Goal: Information Seeking & Learning: Learn about a topic

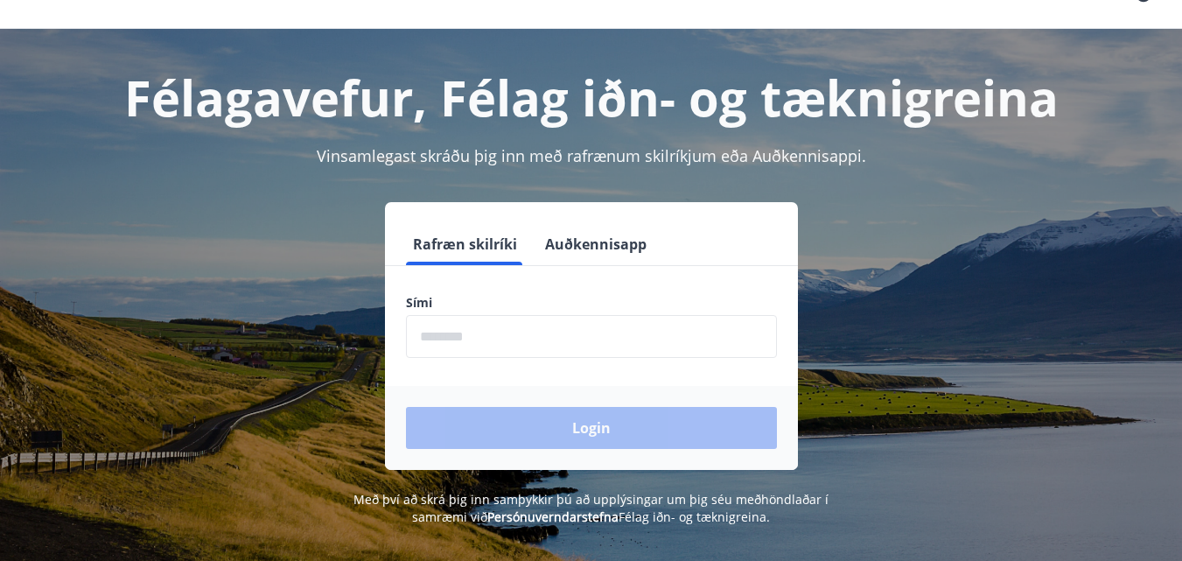
scroll to position [43, 0]
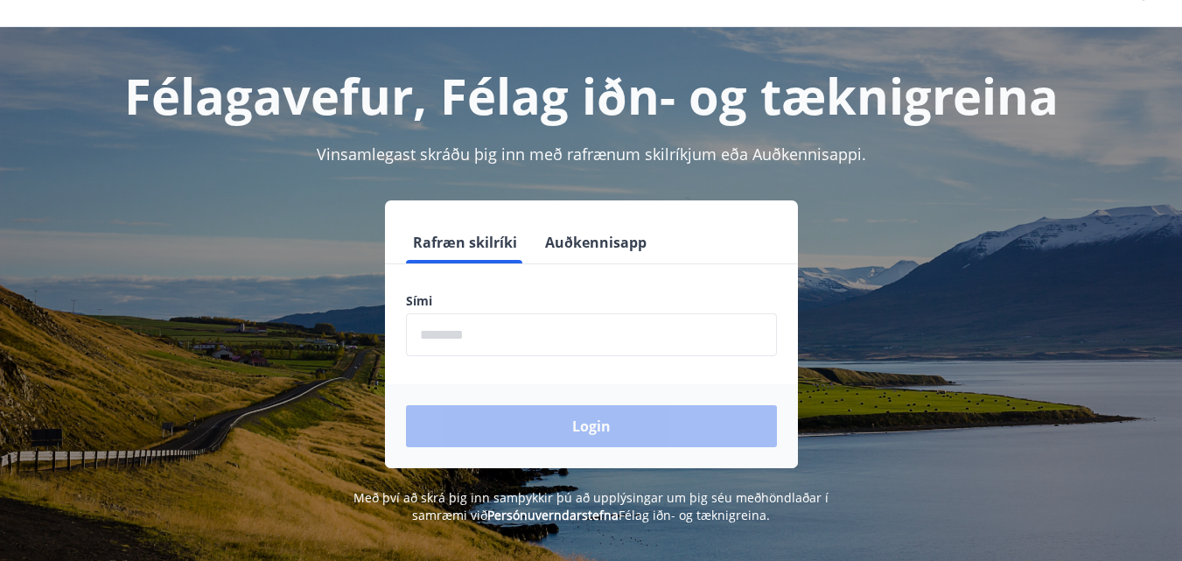
click at [498, 338] on input "phone" at bounding box center [591, 334] width 371 height 43
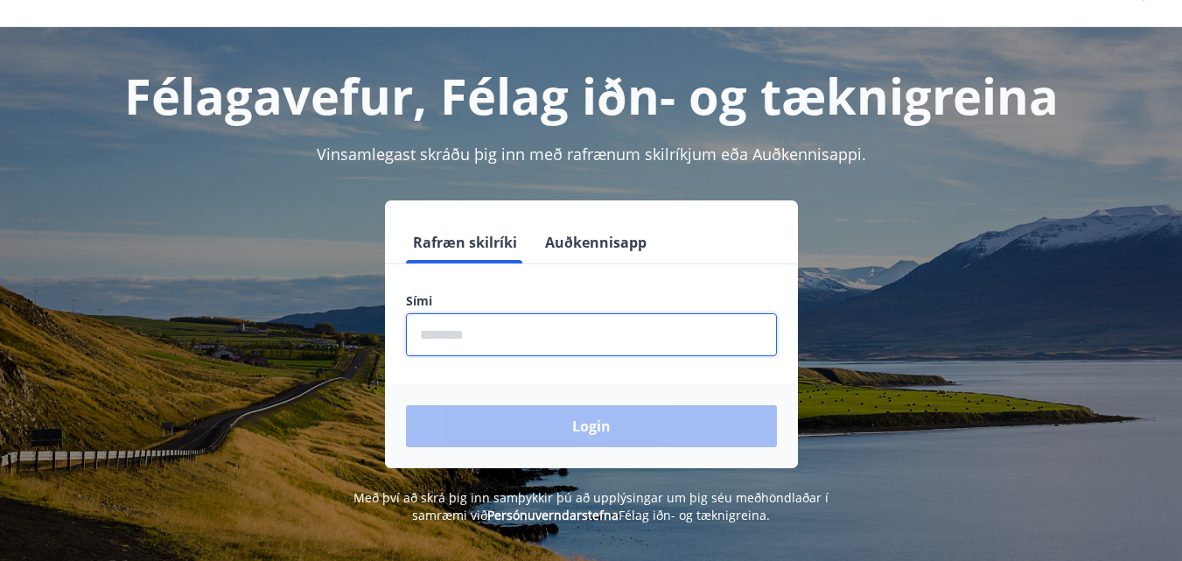
type input "********"
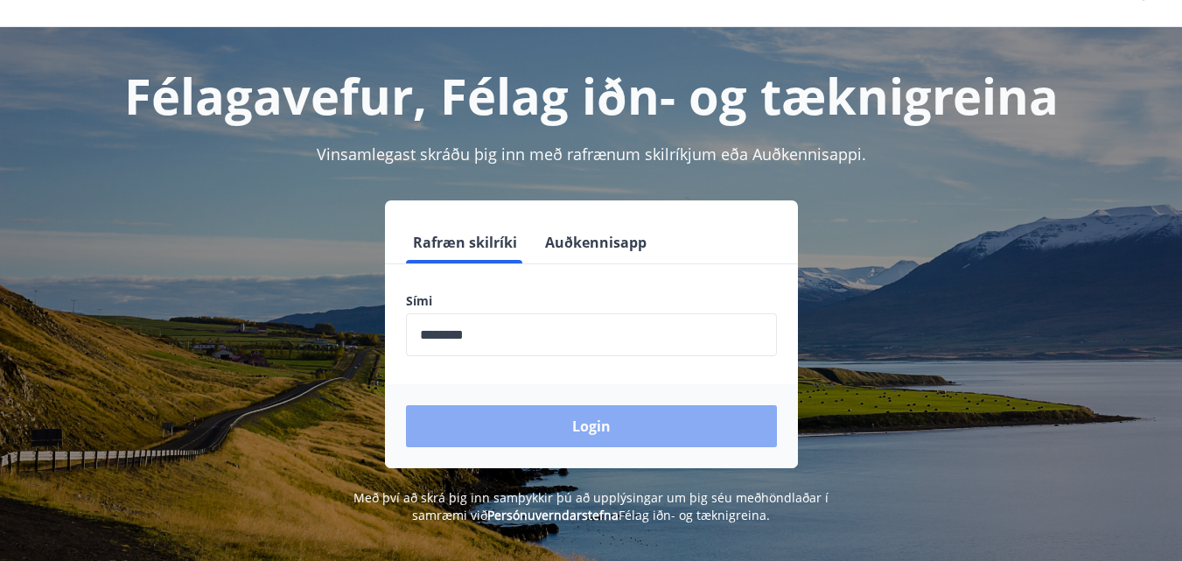
click at [570, 422] on button "Login" at bounding box center [591, 426] width 371 height 42
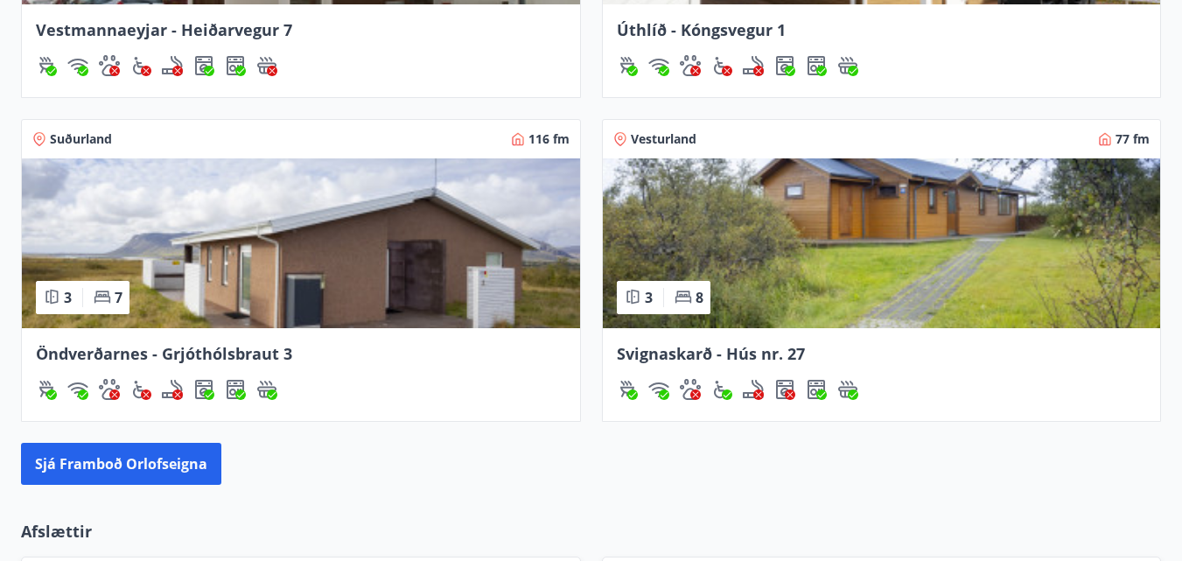
scroll to position [1659, 0]
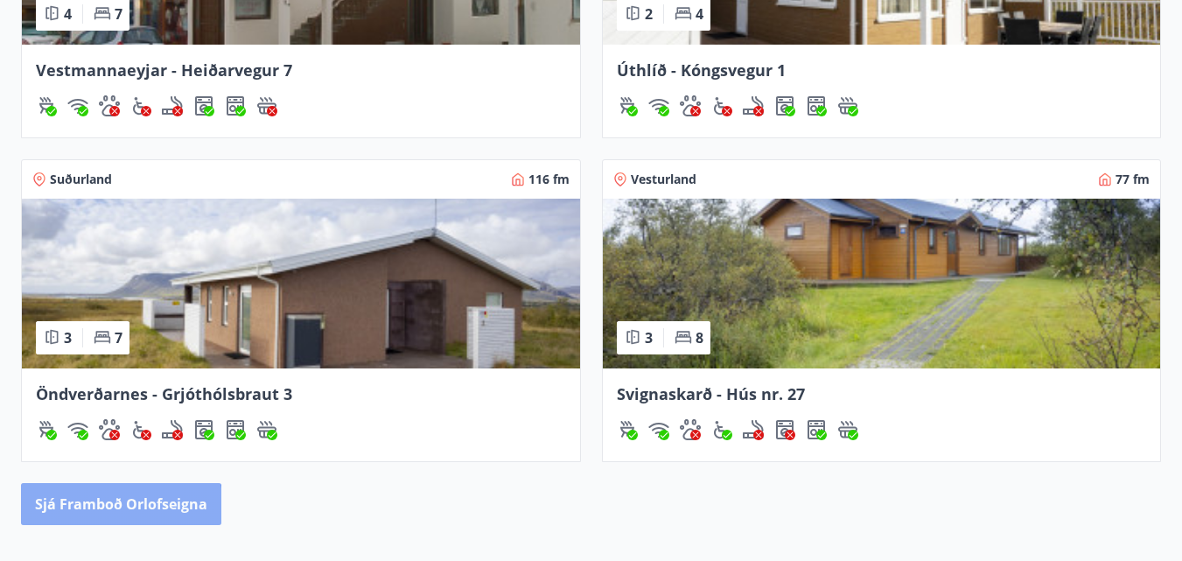
click at [119, 506] on button "Sjá framboð orlofseigna" at bounding box center [121, 504] width 200 height 42
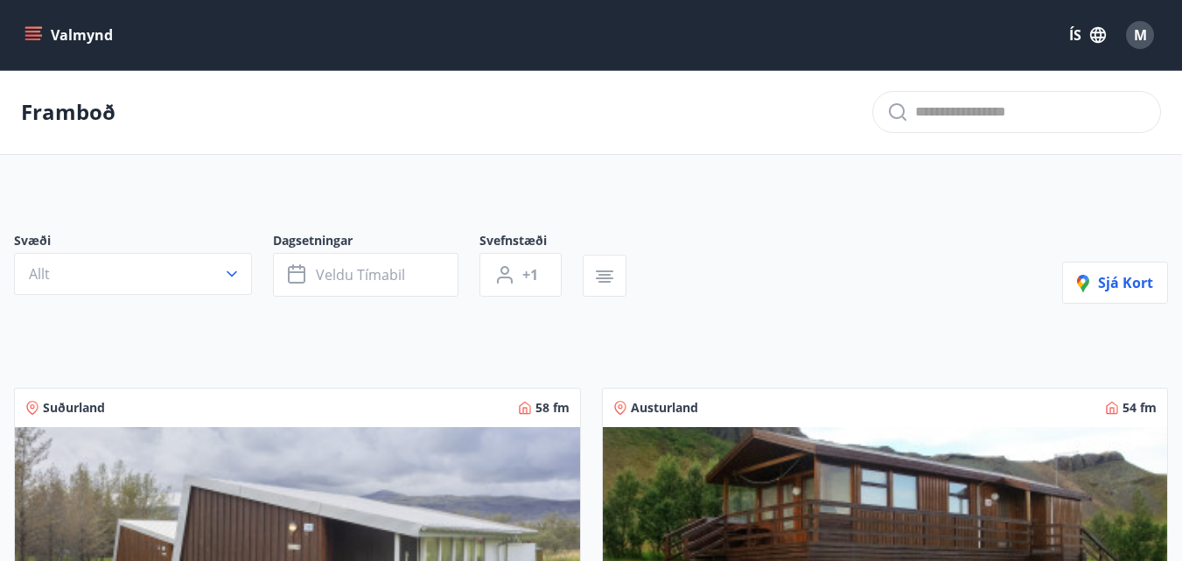
click at [31, 35] on icon "menu" at bounding box center [34, 35] width 19 height 2
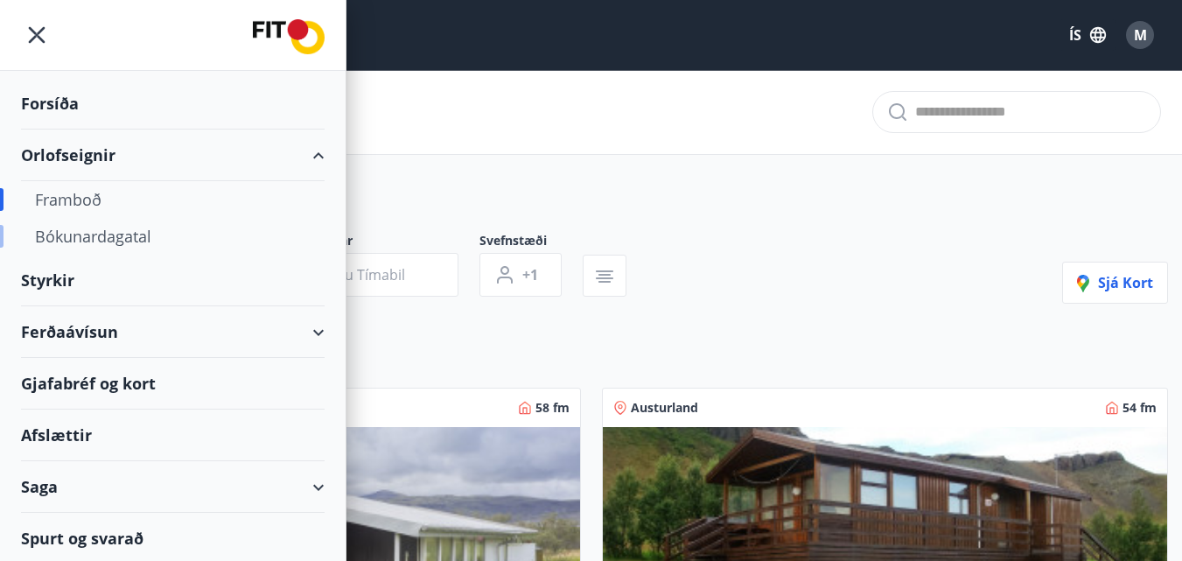
click at [82, 234] on div "Bókunardagatal" at bounding box center [173, 236] width 276 height 37
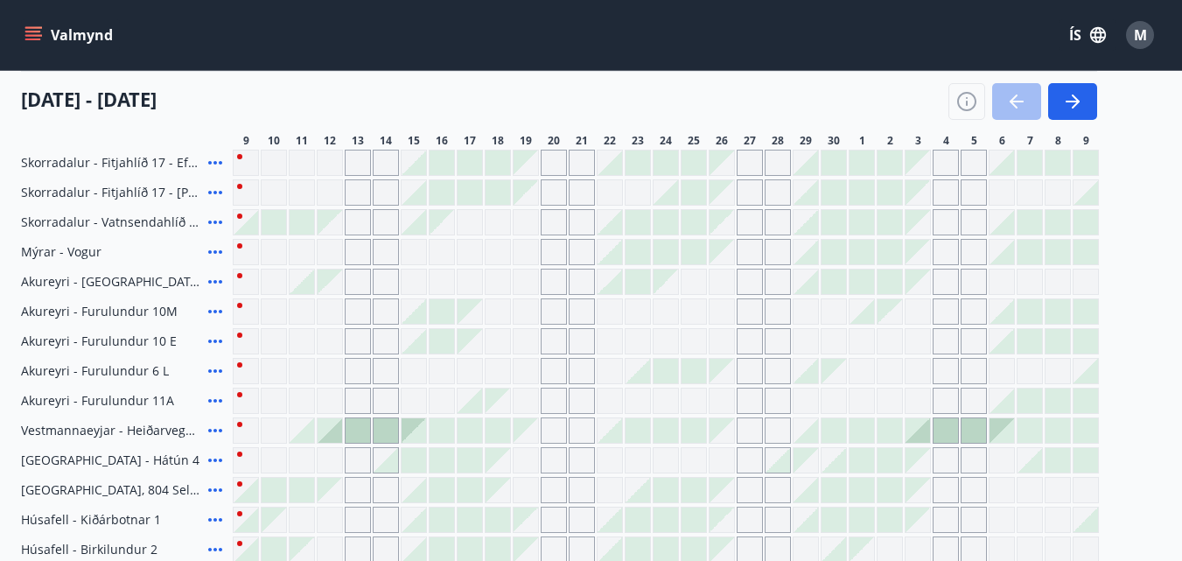
scroll to position [594, 0]
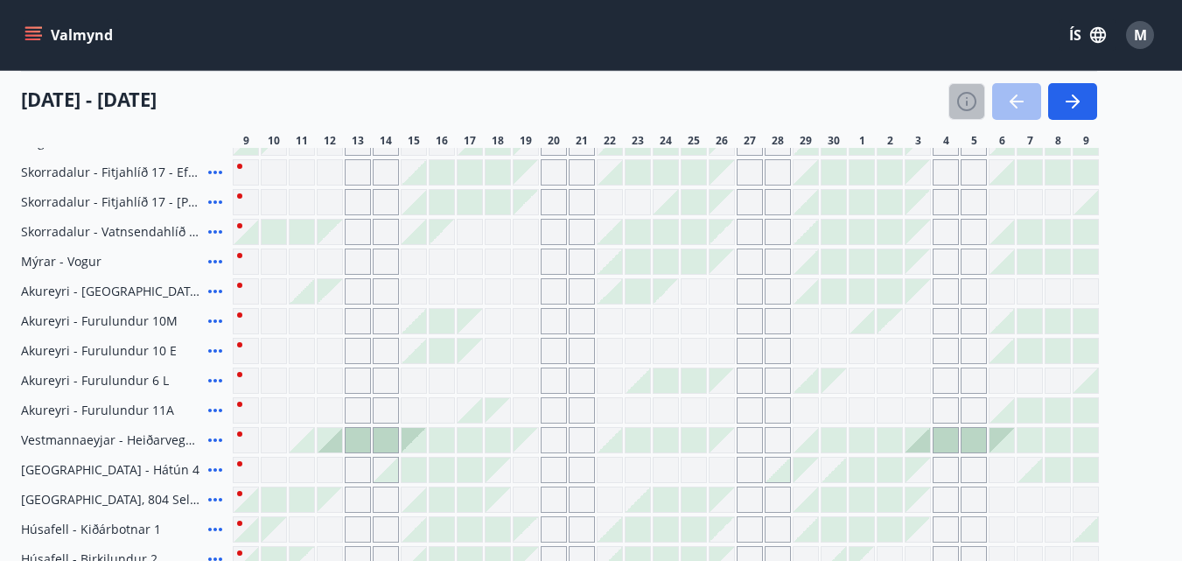
click at [967, 100] on icon "button" at bounding box center [966, 101] width 21 height 21
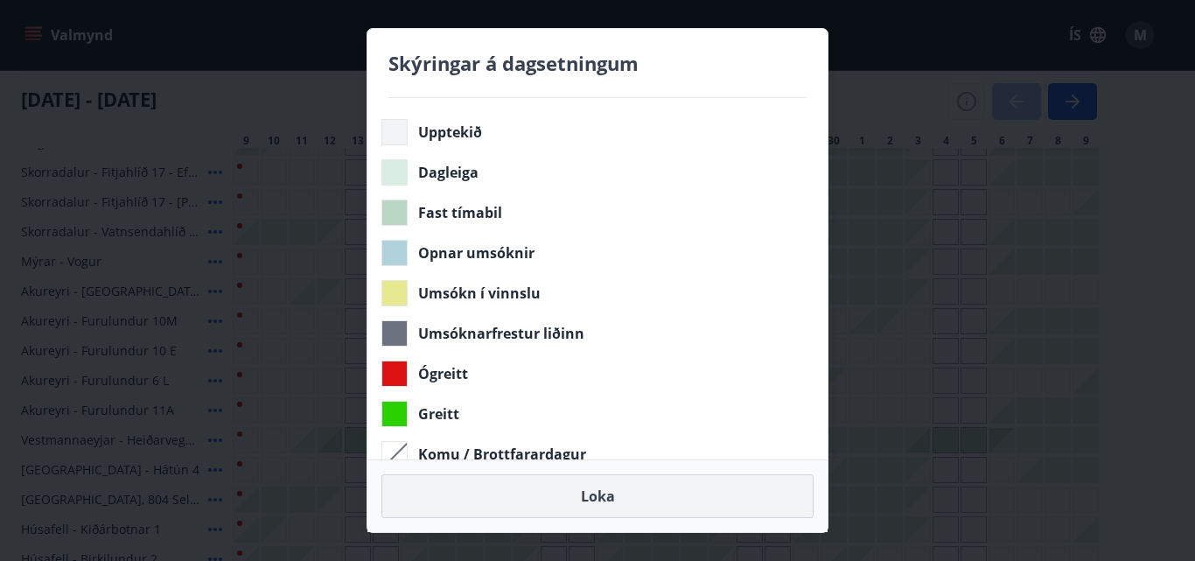
click at [604, 498] on button "Loka" at bounding box center [597, 496] width 432 height 44
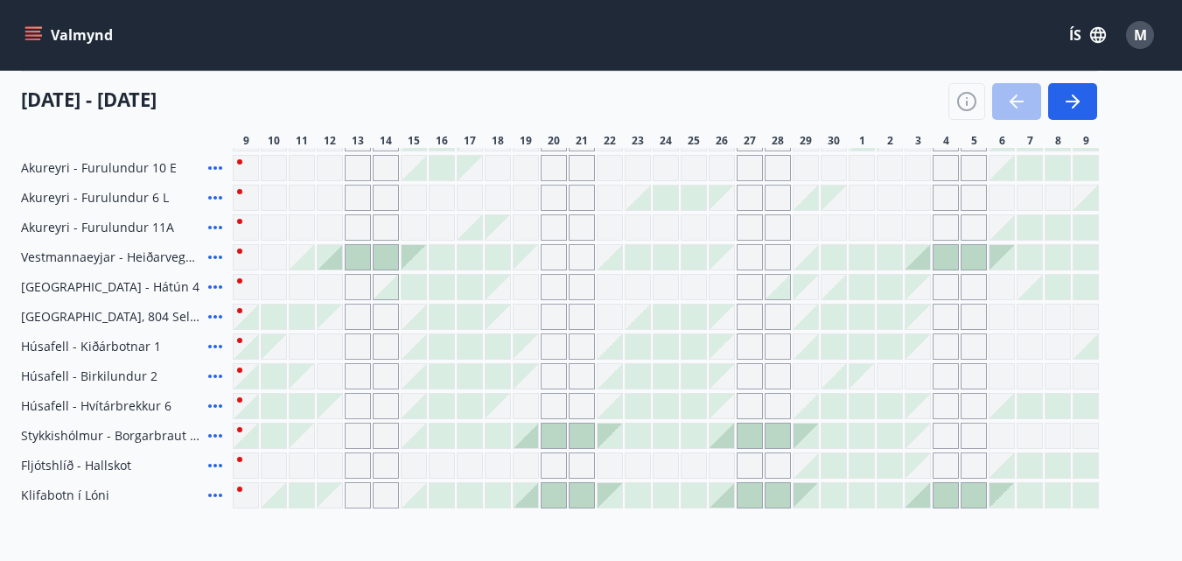
scroll to position [778, 0]
click at [1068, 98] on icon "button" at bounding box center [1072, 101] width 21 height 21
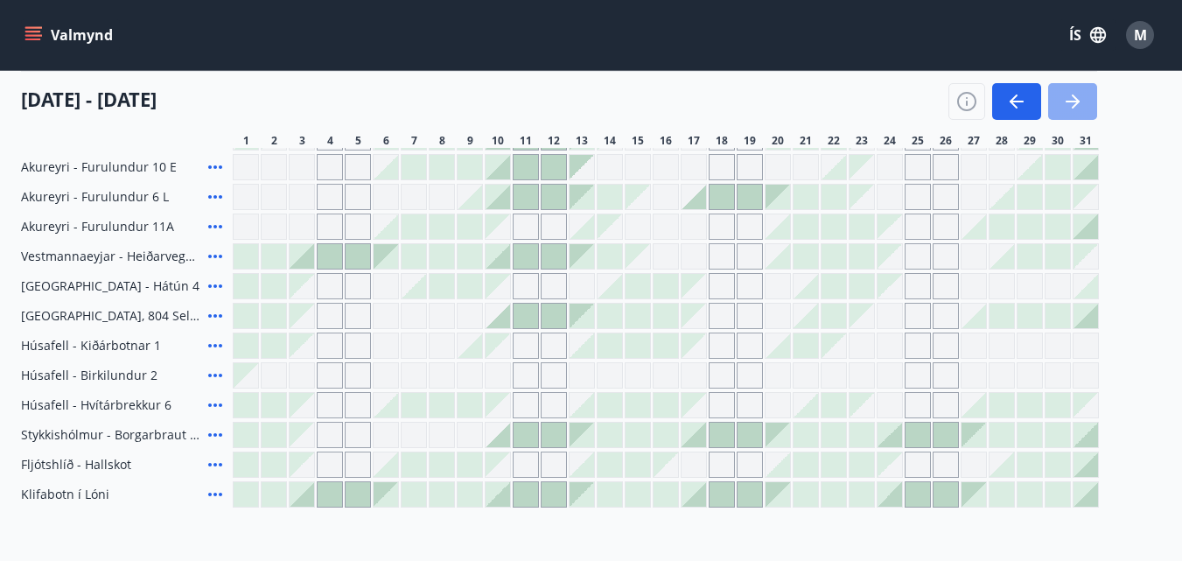
click at [1068, 98] on icon "button" at bounding box center [1072, 101] width 21 height 21
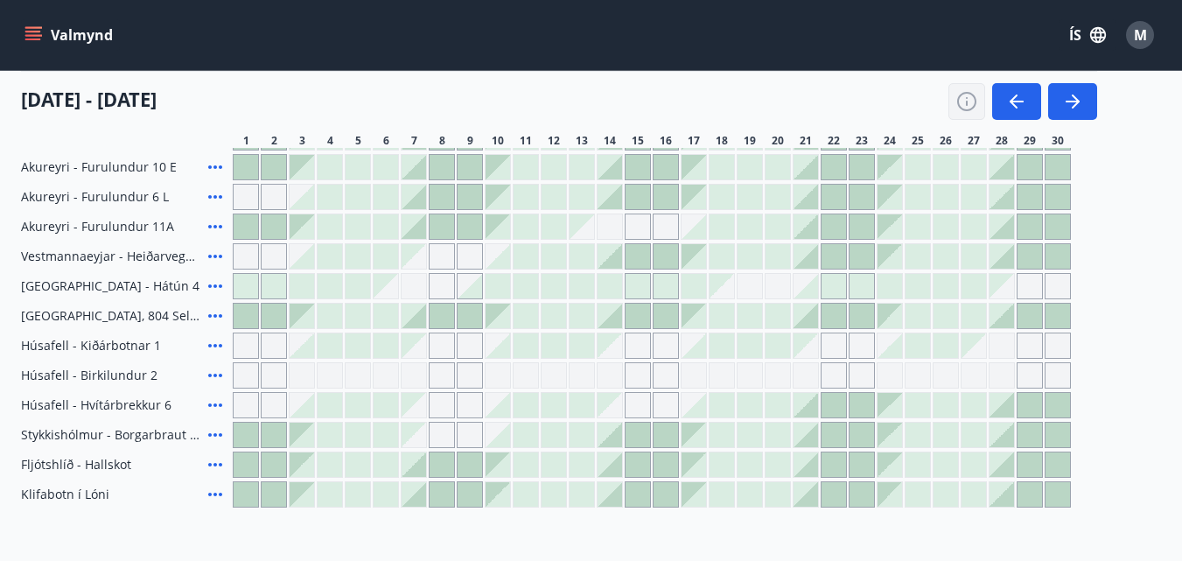
click at [967, 99] on icon "button" at bounding box center [966, 101] width 21 height 21
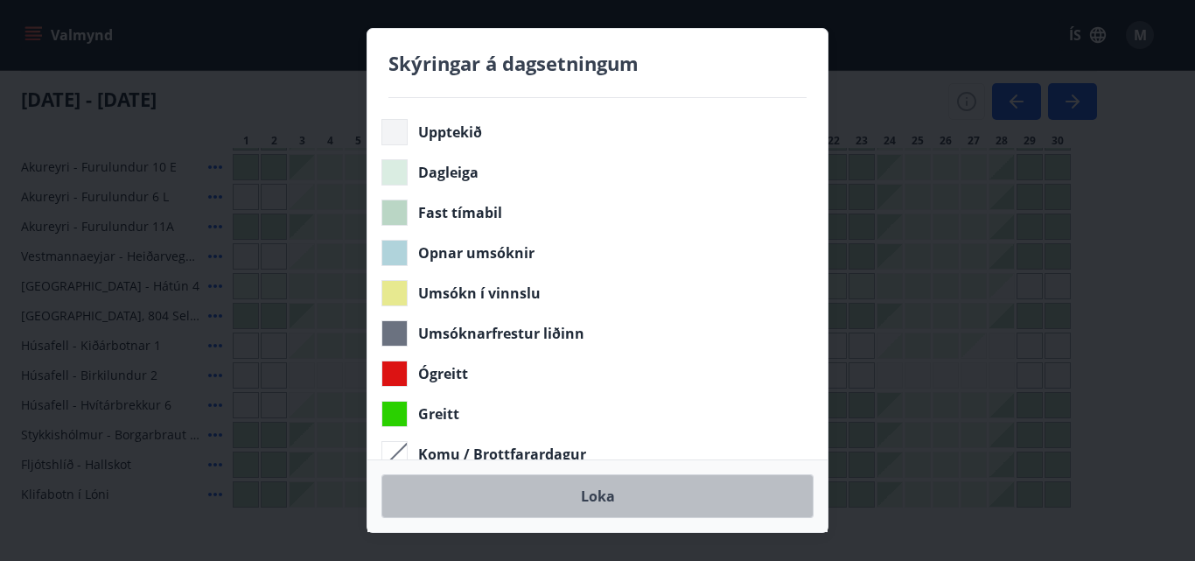
click at [595, 493] on button "Loka" at bounding box center [597, 496] width 432 height 44
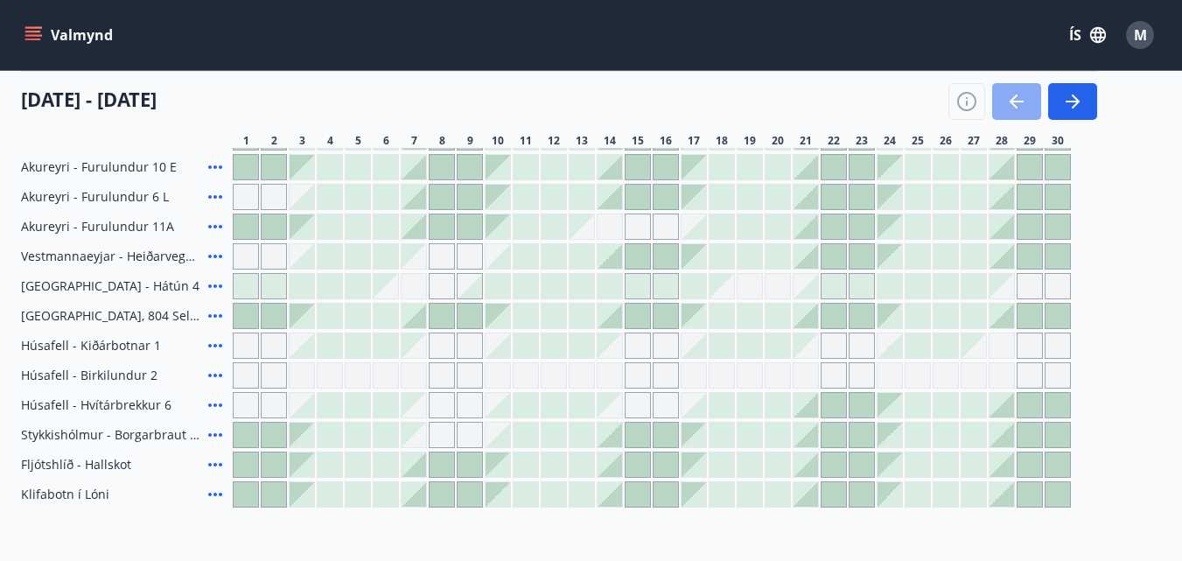
click at [1009, 101] on icon "button" at bounding box center [1013, 101] width 8 height 14
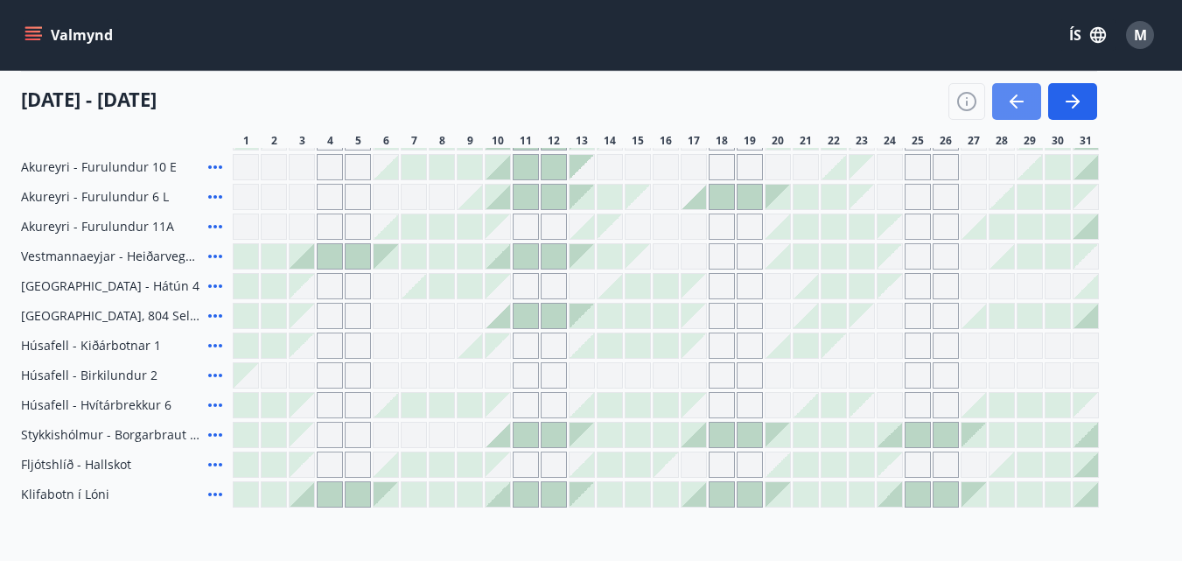
click at [1009, 101] on icon "button" at bounding box center [1013, 101] width 8 height 14
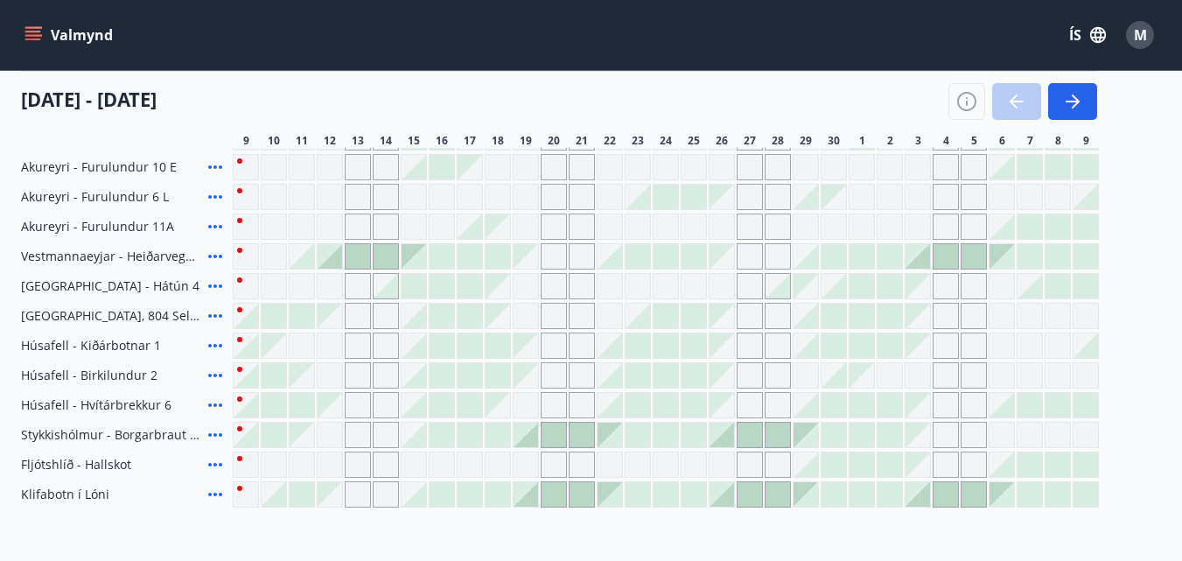
click at [1009, 101] on div at bounding box center [1022, 101] width 149 height 37
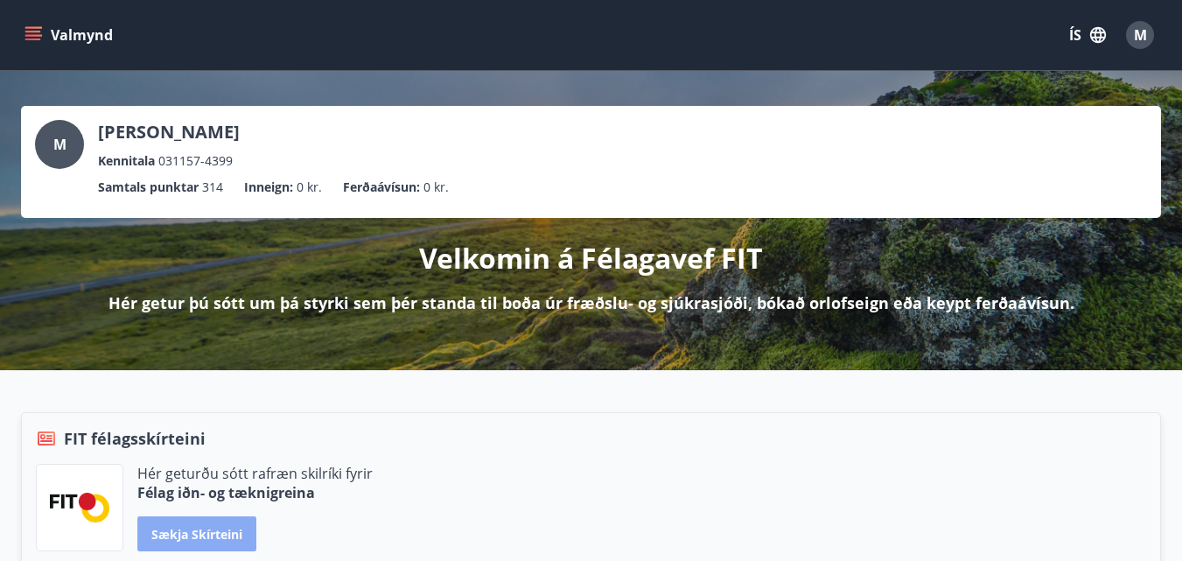
click at [191, 535] on button "Sækja skírteini" at bounding box center [196, 533] width 119 height 35
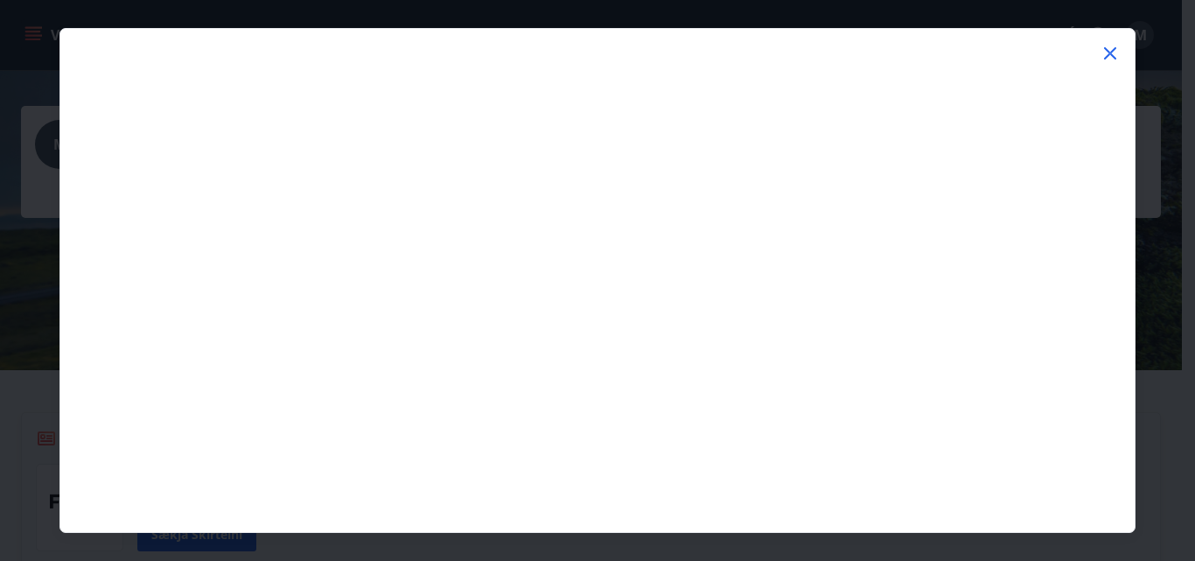
click at [1109, 52] on icon at bounding box center [1110, 53] width 12 height 12
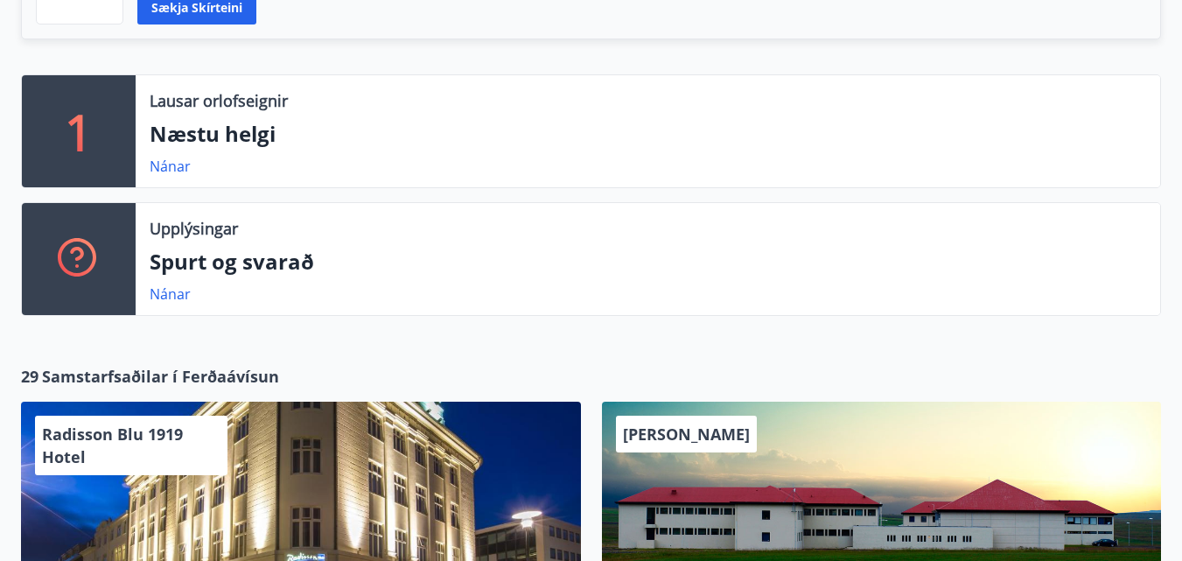
scroll to position [522, 0]
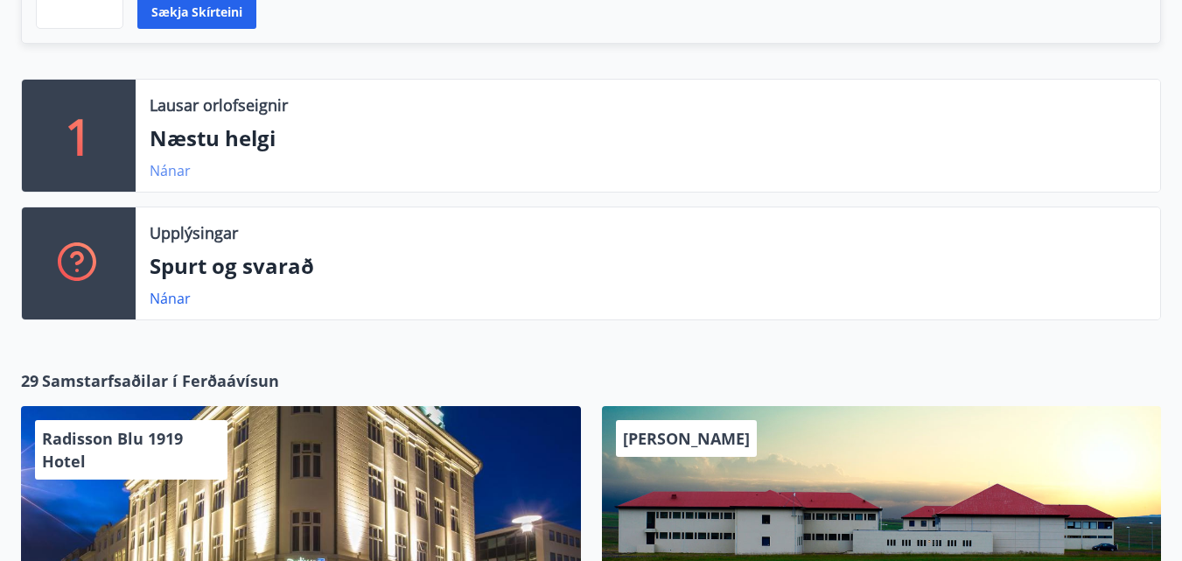
click at [166, 170] on link "Nánar" at bounding box center [170, 170] width 41 height 19
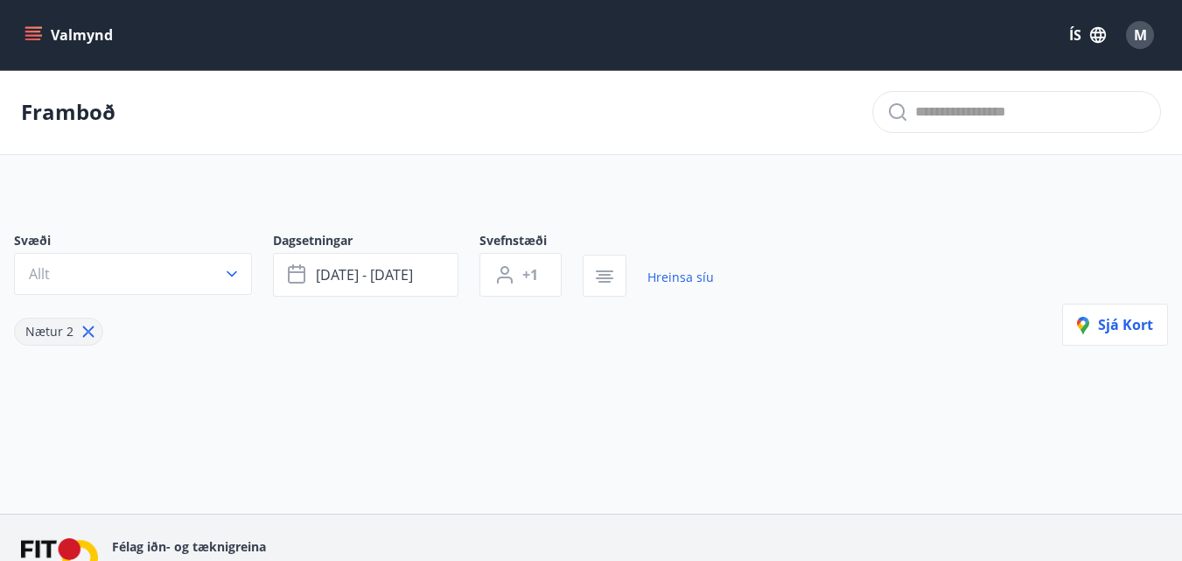
type input "*"
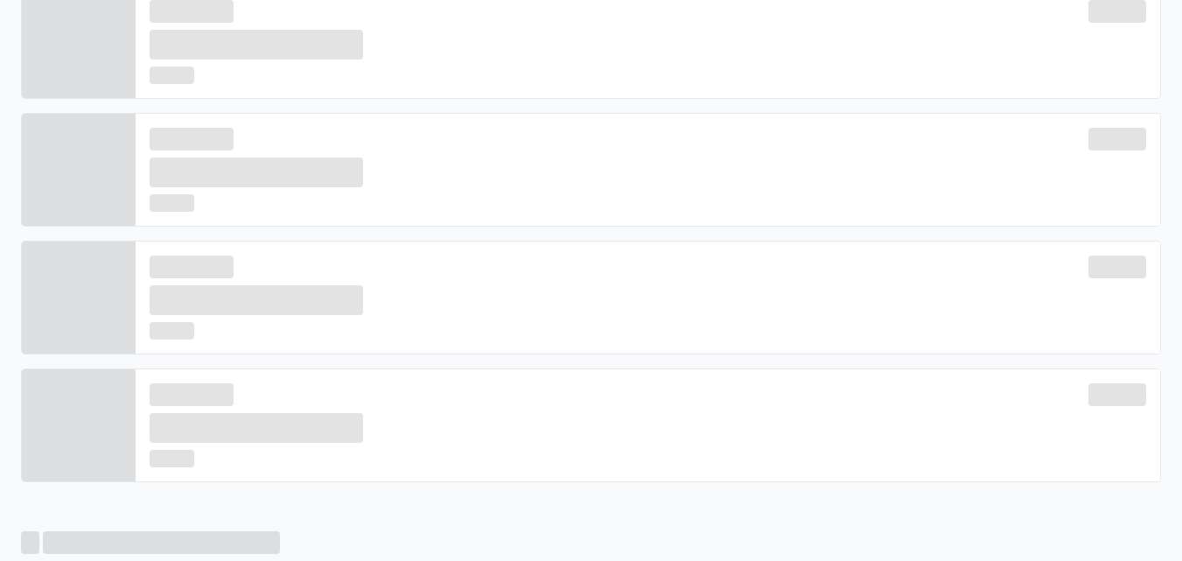
scroll to position [43, 0]
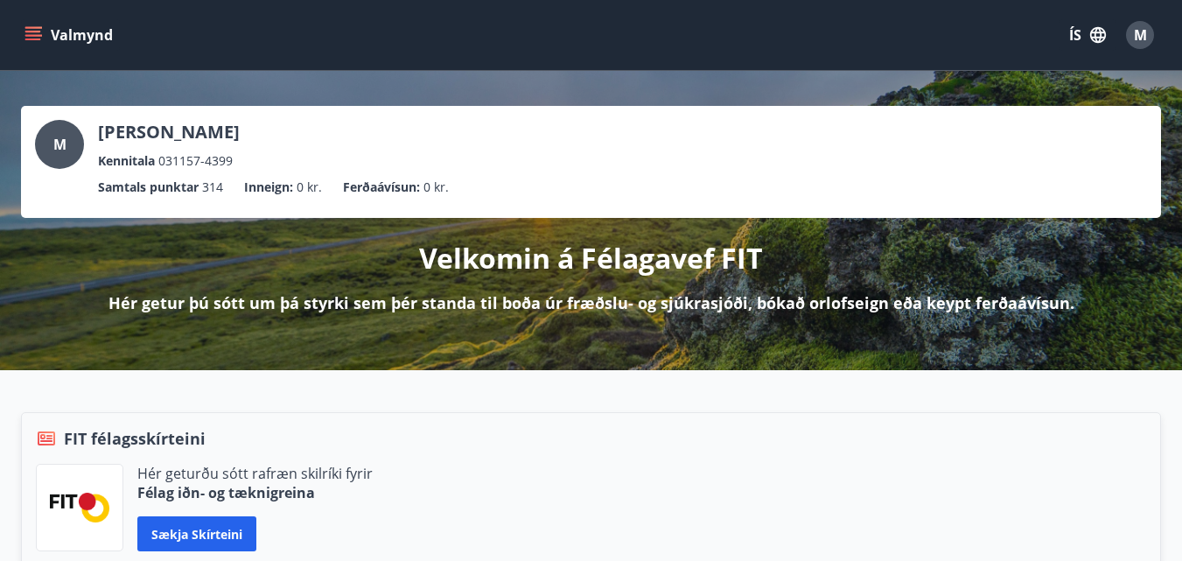
click at [32, 34] on icon "menu" at bounding box center [32, 34] width 17 height 17
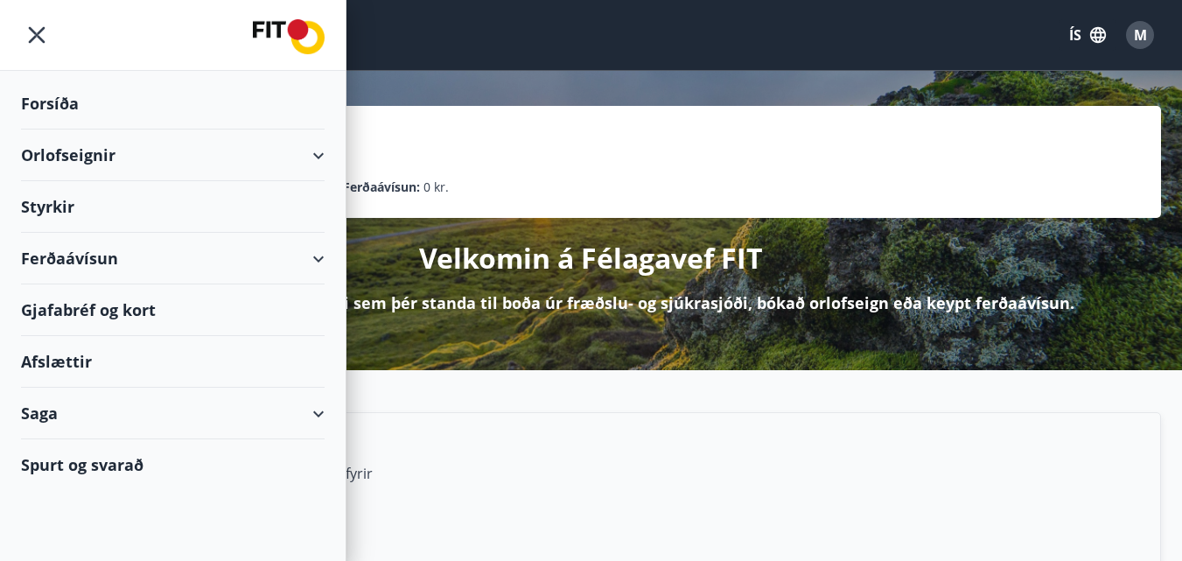
click at [53, 207] on div "Styrkir" at bounding box center [173, 207] width 304 height 52
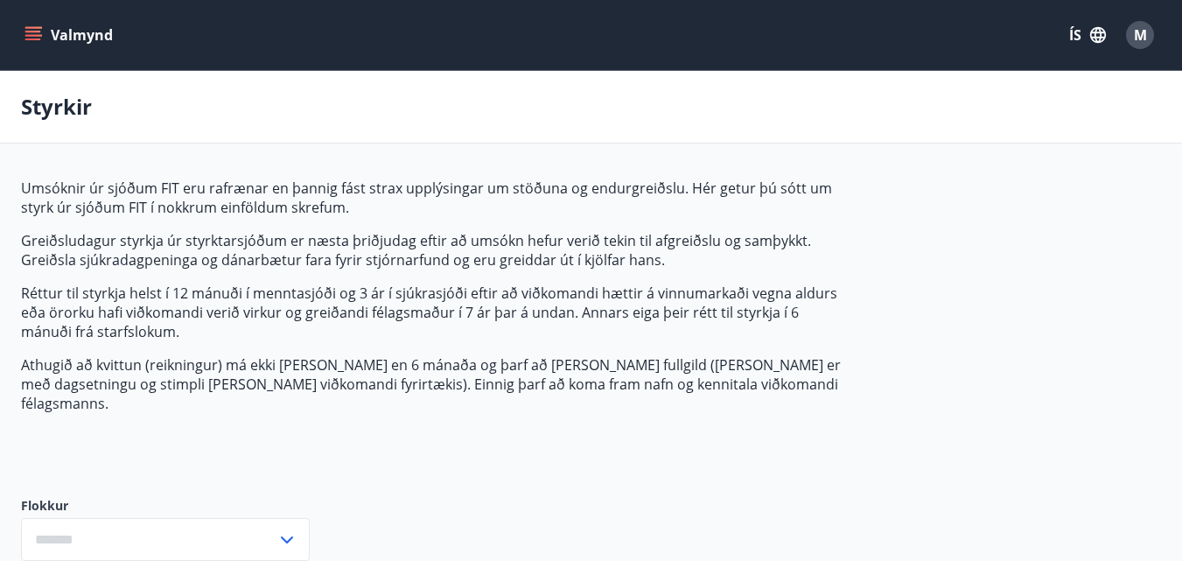
type input "***"
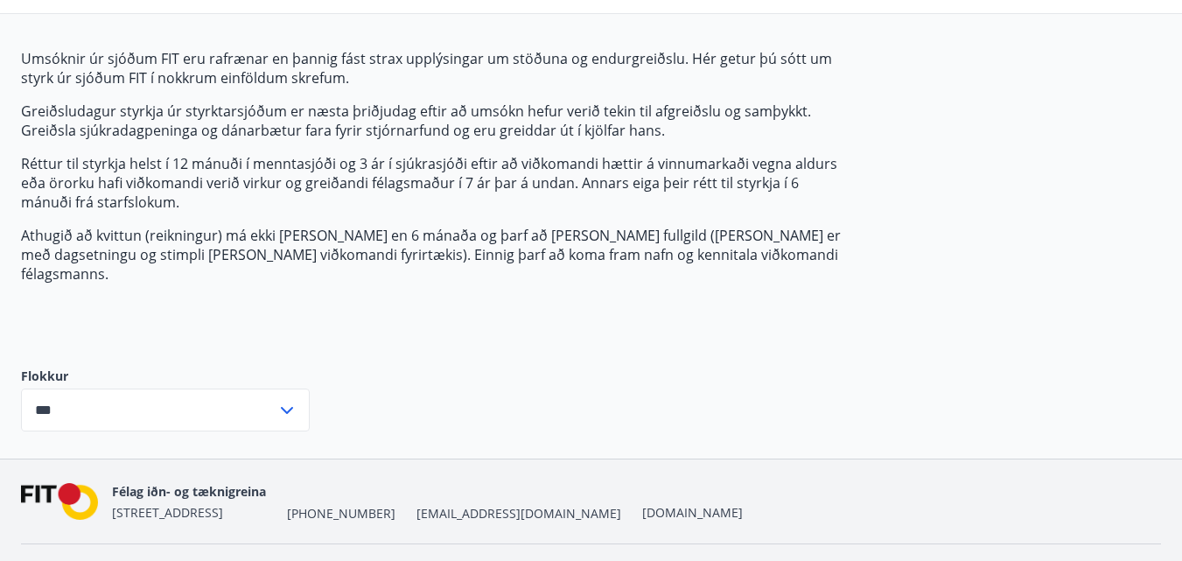
scroll to position [155, 0]
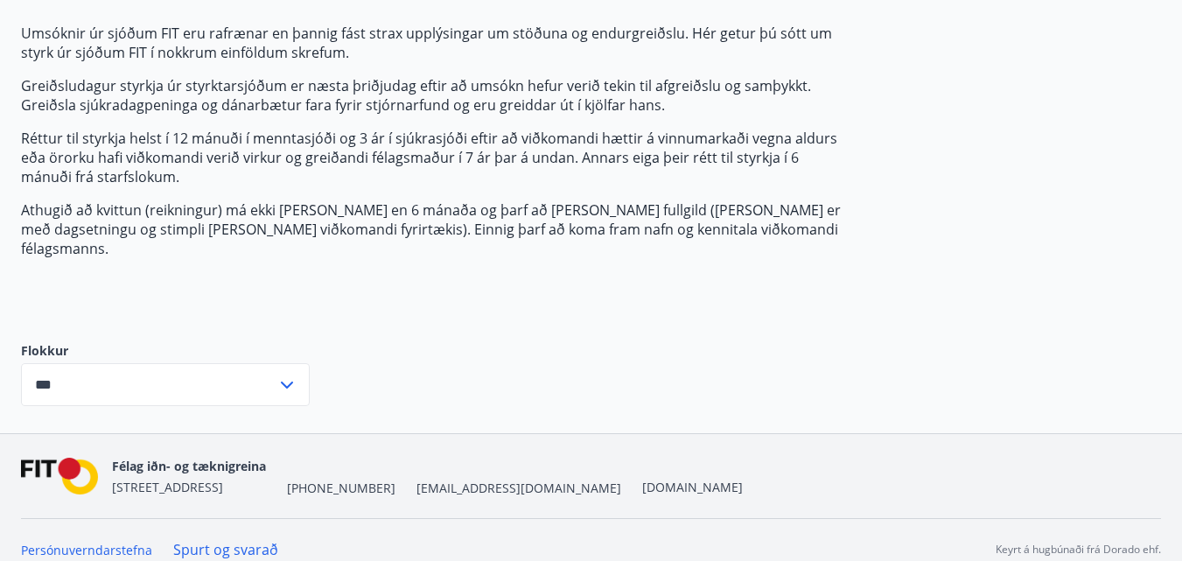
click at [284, 374] on icon at bounding box center [286, 384] width 21 height 21
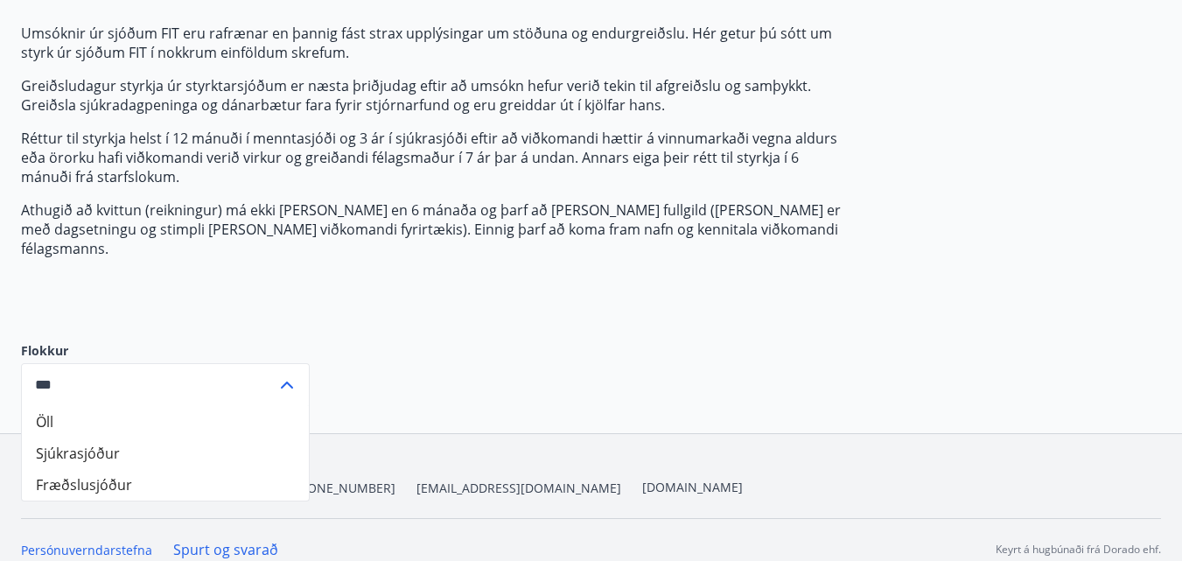
click at [44, 364] on input "***" at bounding box center [148, 384] width 255 height 43
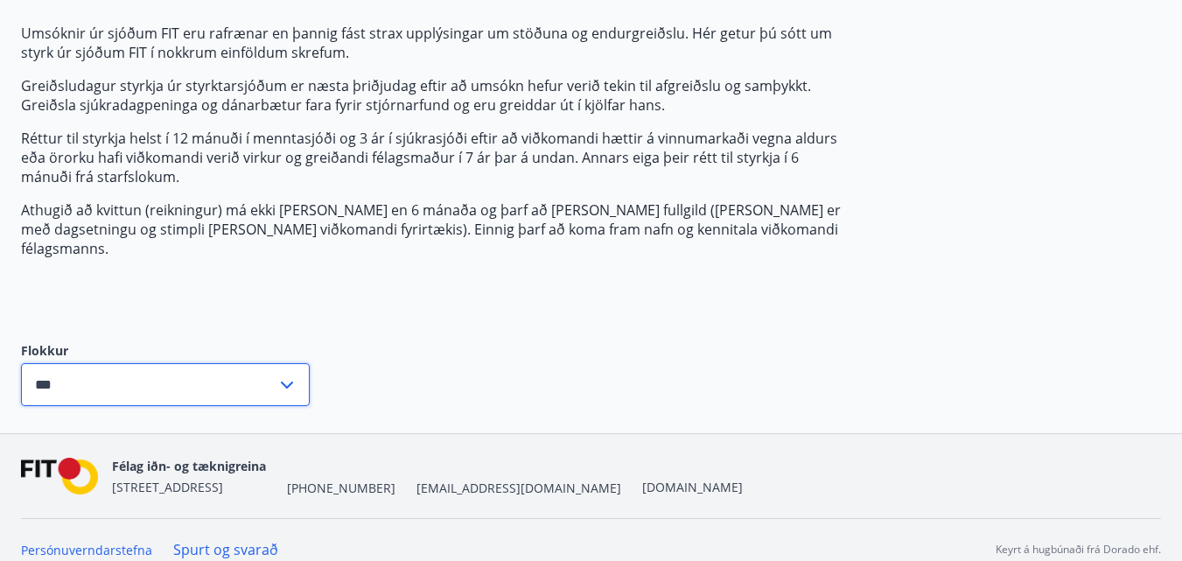
click at [44, 364] on input "***" at bounding box center [148, 384] width 255 height 43
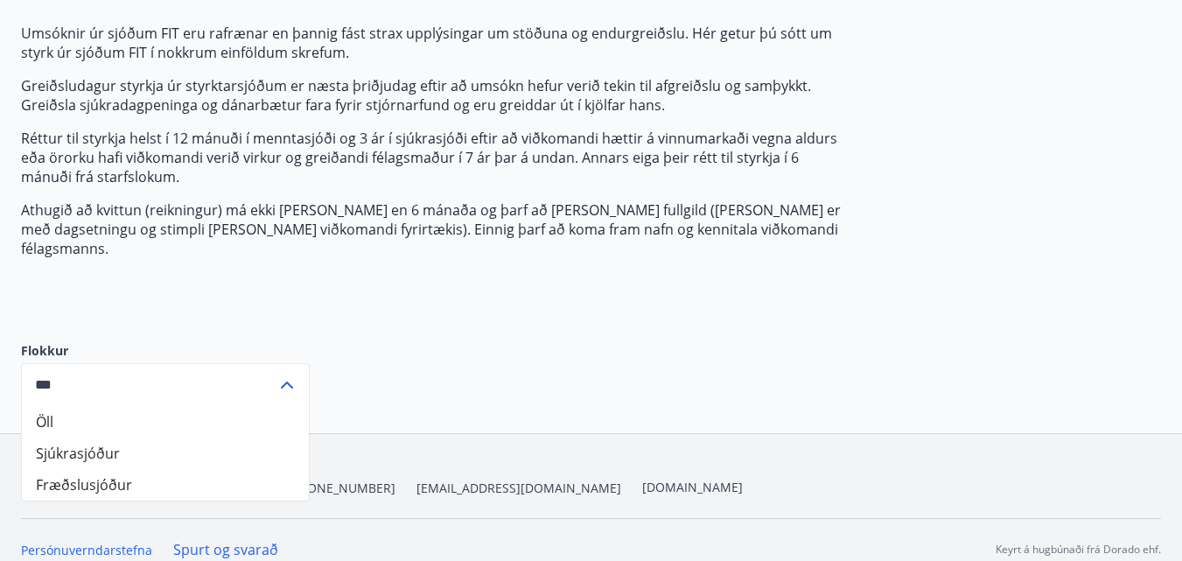
click at [44, 364] on input "***" at bounding box center [148, 384] width 255 height 43
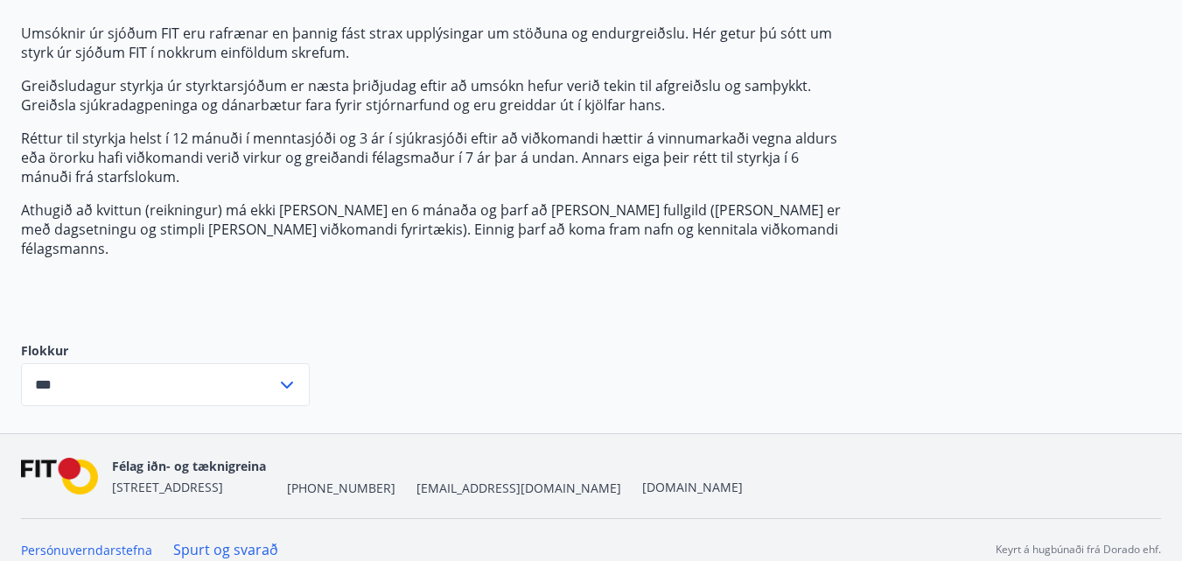
click at [283, 374] on icon at bounding box center [286, 384] width 21 height 21
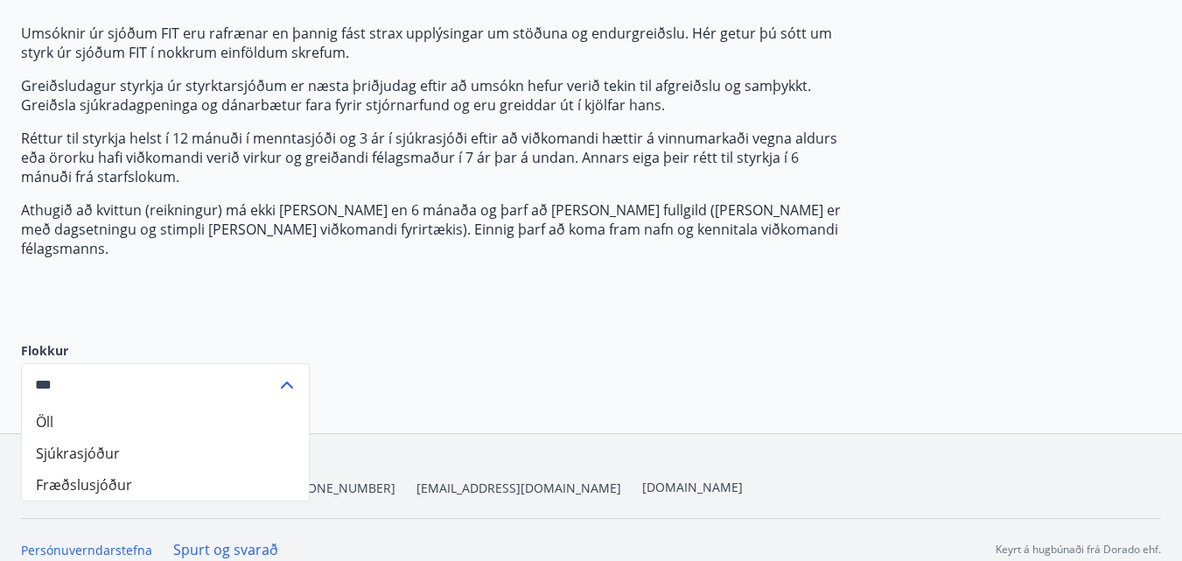
click at [283, 374] on icon at bounding box center [286, 384] width 21 height 21
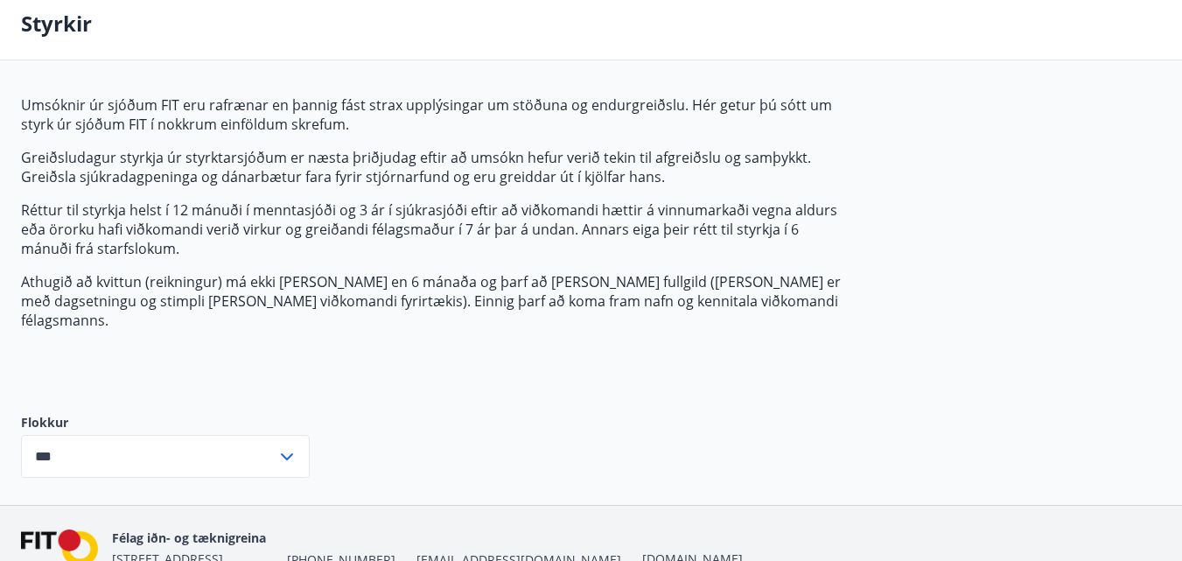
scroll to position [0, 0]
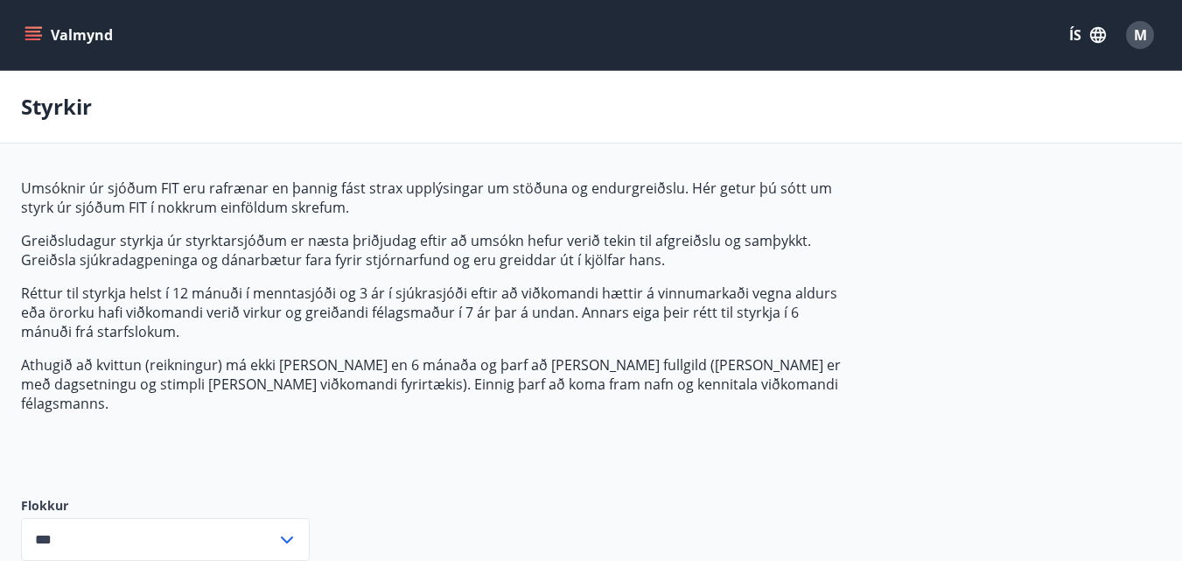
click at [64, 34] on button "Valmynd" at bounding box center [70, 34] width 99 height 31
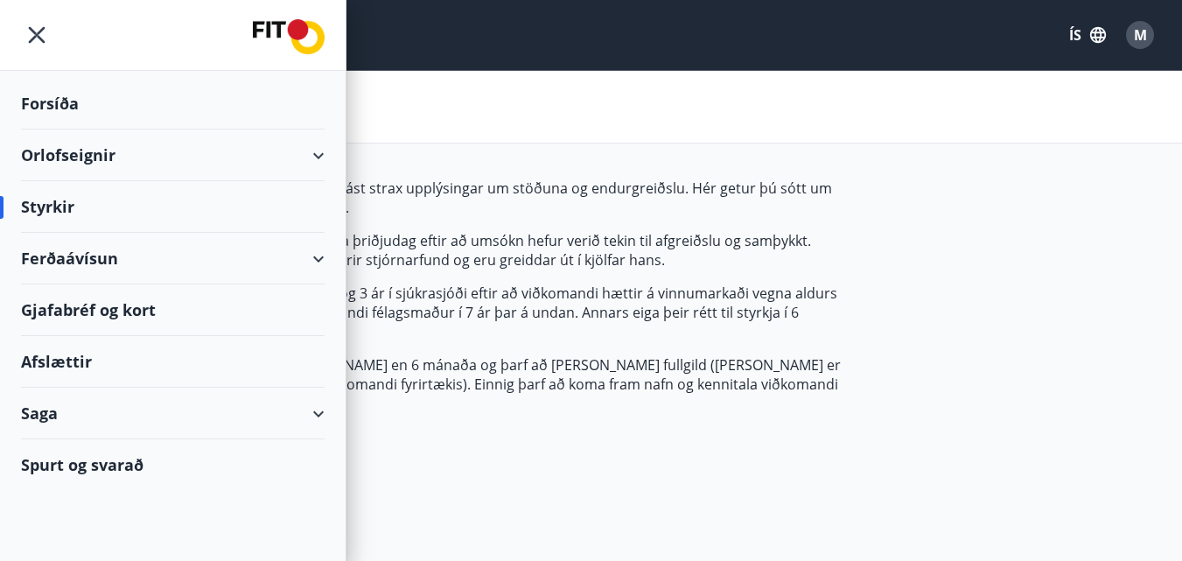
click at [86, 310] on div "Gjafabréf og kort" at bounding box center [173, 310] width 304 height 52
